Goal: Task Accomplishment & Management: Use online tool/utility

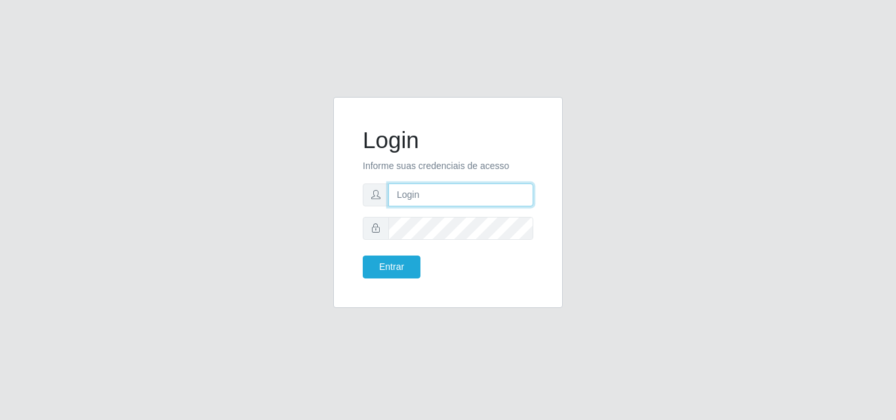
click at [407, 201] on input "text" at bounding box center [460, 195] width 145 height 23
type input "[PERSON_NAME]"
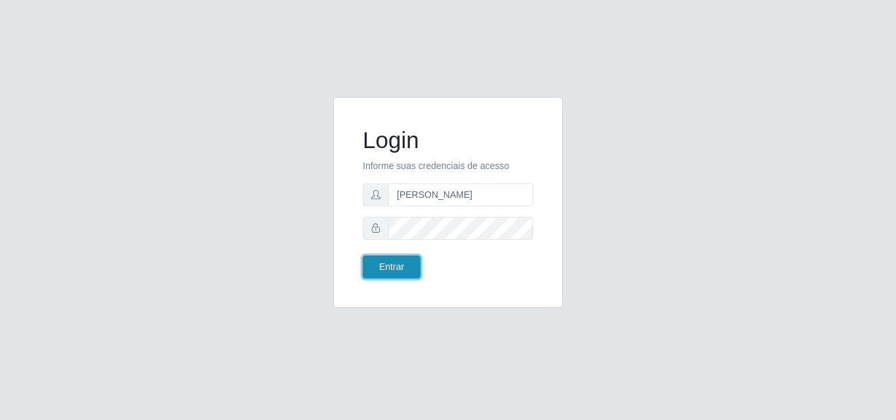
click at [401, 270] on button "Entrar" at bounding box center [392, 267] width 58 height 23
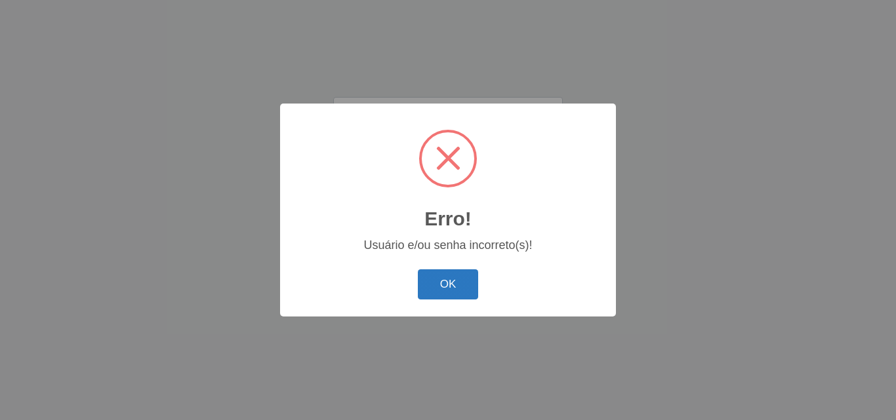
click at [426, 275] on button "OK" at bounding box center [448, 285] width 61 height 31
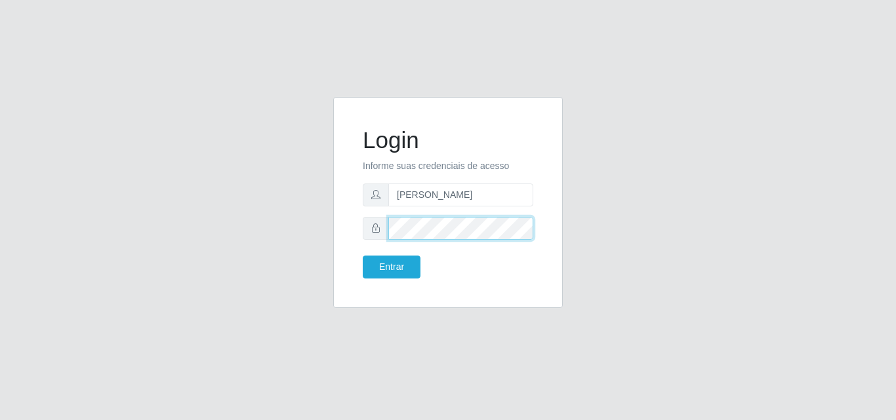
click at [363, 256] on button "Entrar" at bounding box center [392, 267] width 58 height 23
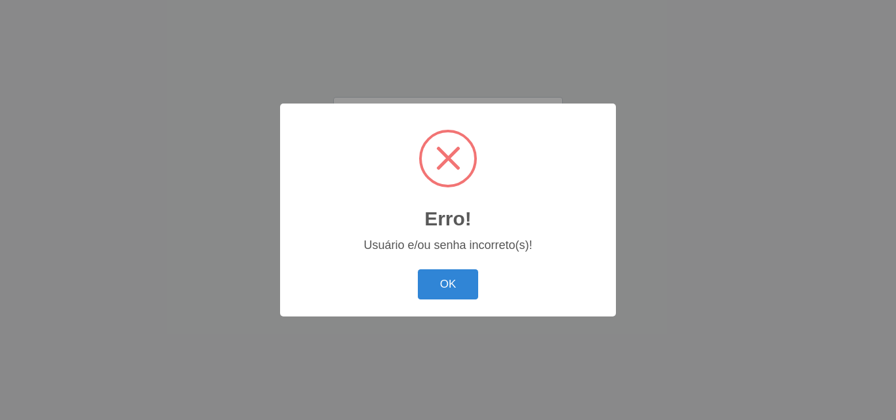
click at [418, 270] on button "OK" at bounding box center [448, 285] width 61 height 31
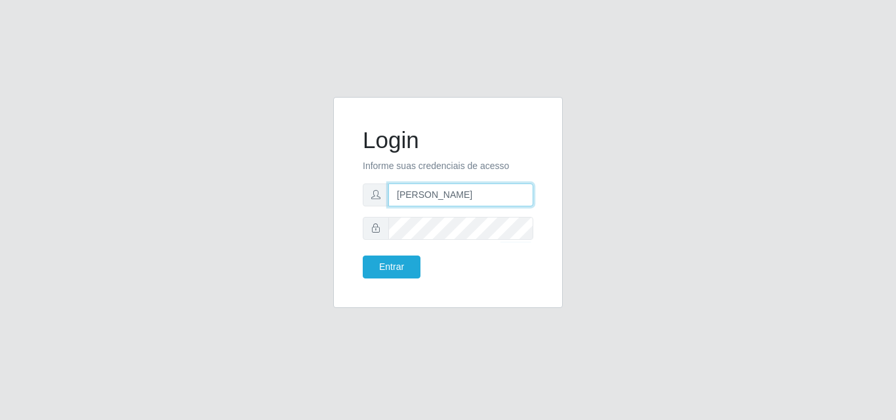
click at [410, 194] on input "[PERSON_NAME]" at bounding box center [460, 195] width 145 height 23
type input "[PERSON_NAME]"
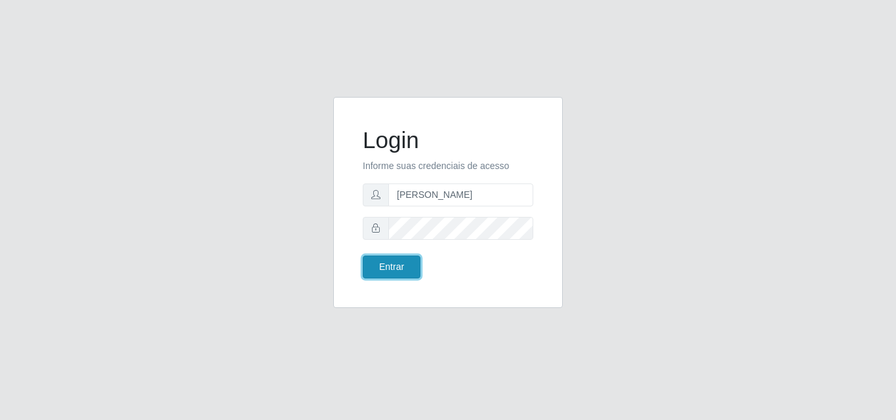
click at [399, 272] on button "Entrar" at bounding box center [392, 267] width 58 height 23
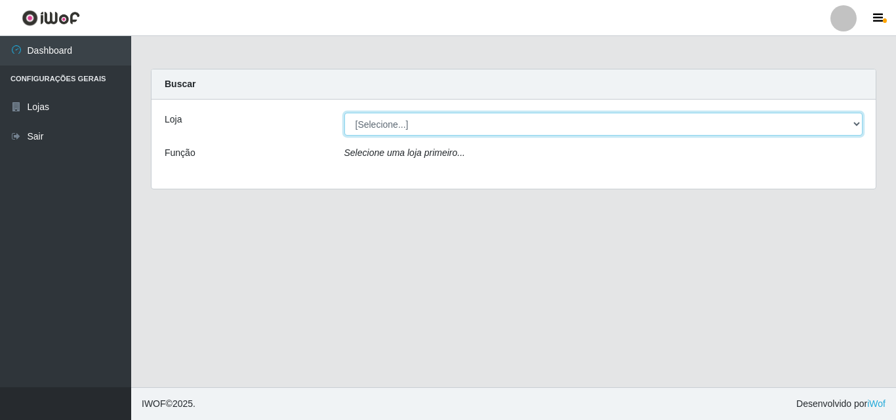
click at [856, 122] on select "[Selecione...] Saullus Supermercados" at bounding box center [603, 124] width 519 height 23
select select "423"
click at [344, 113] on select "[Selecione...] Saullus Supermercados" at bounding box center [603, 124] width 519 height 23
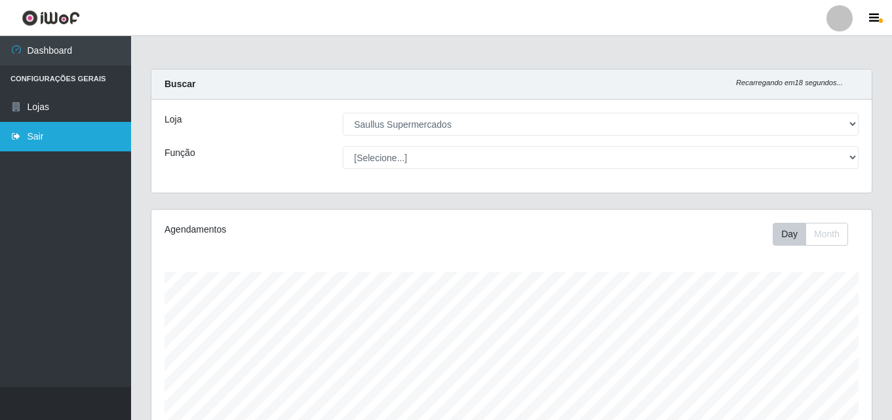
click at [124, 147] on link "Sair" at bounding box center [65, 137] width 131 height 30
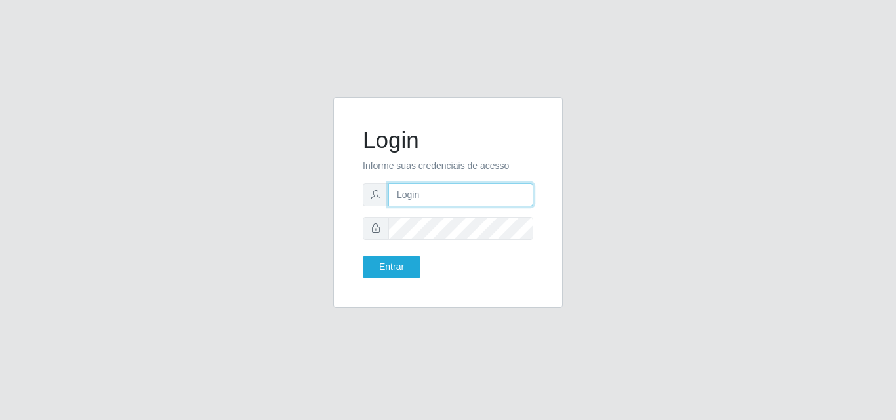
click at [443, 197] on input "text" at bounding box center [460, 195] width 145 height 23
type input "ana@saullus"
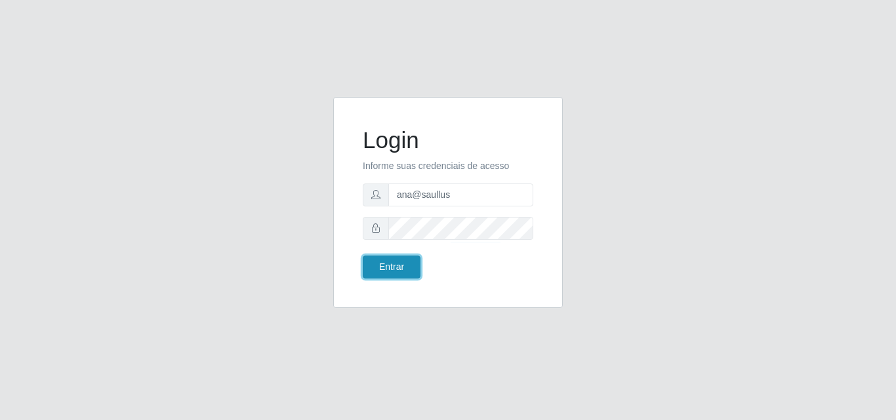
click at [390, 271] on button "Entrar" at bounding box center [392, 267] width 58 height 23
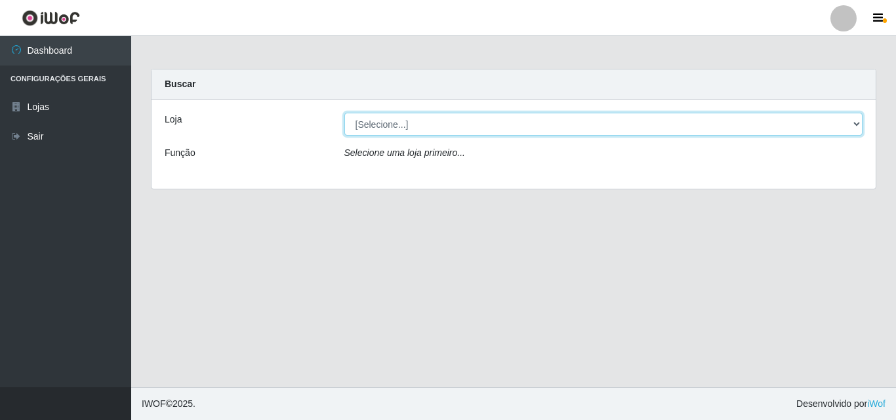
click at [851, 121] on select "[Selecione...] Saullus Supermercados" at bounding box center [603, 124] width 519 height 23
select select "423"
click at [344, 113] on select "[Selecione...] Saullus Supermercados" at bounding box center [603, 124] width 519 height 23
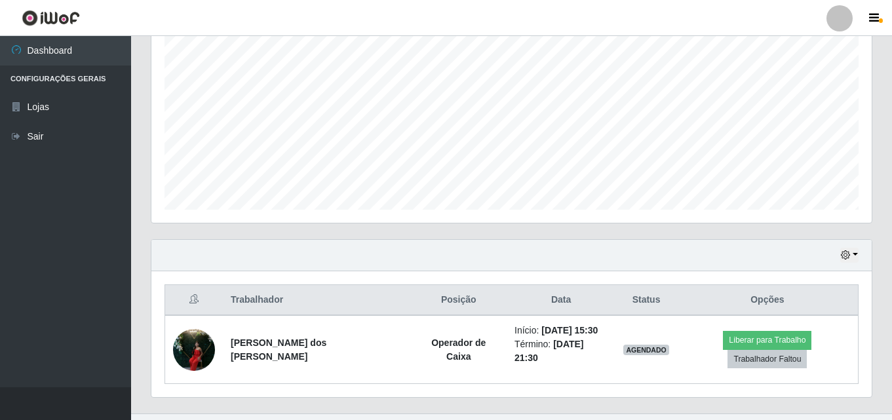
scroll to position [275, 0]
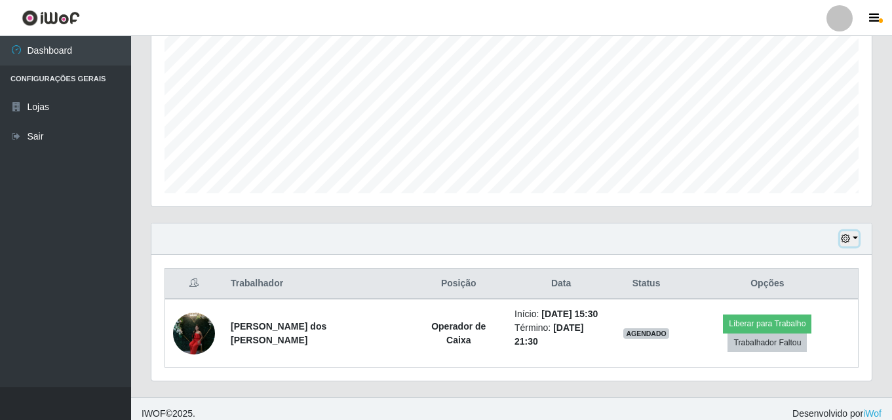
click at [852, 239] on button "button" at bounding box center [850, 238] width 18 height 15
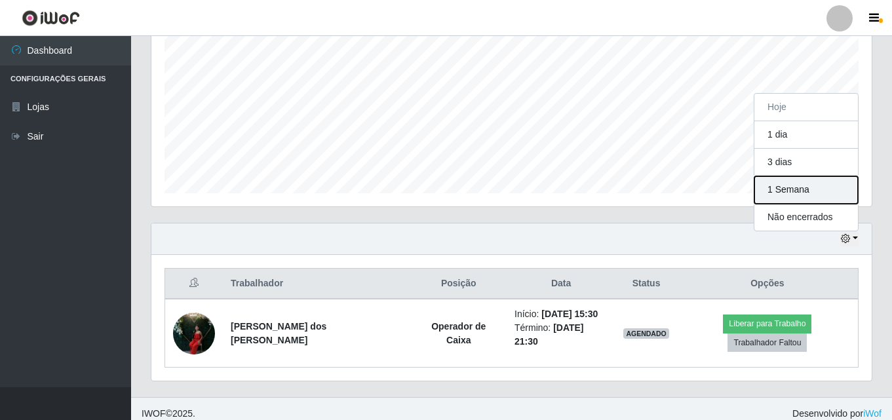
click at [792, 197] on button "1 Semana" at bounding box center [807, 190] width 104 height 28
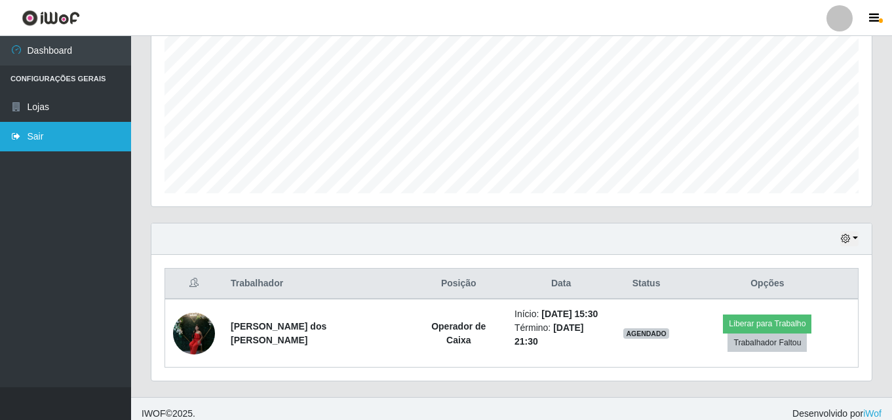
click at [117, 134] on link "Sair" at bounding box center [65, 137] width 131 height 30
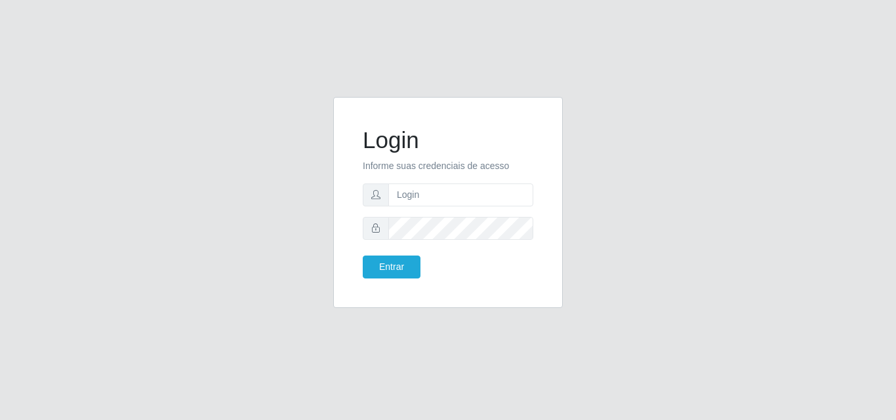
click at [116, 136] on div "Login Informe suas credenciais de acesso Entrar" at bounding box center [448, 210] width 748 height 227
